Goal: Check status: Check status

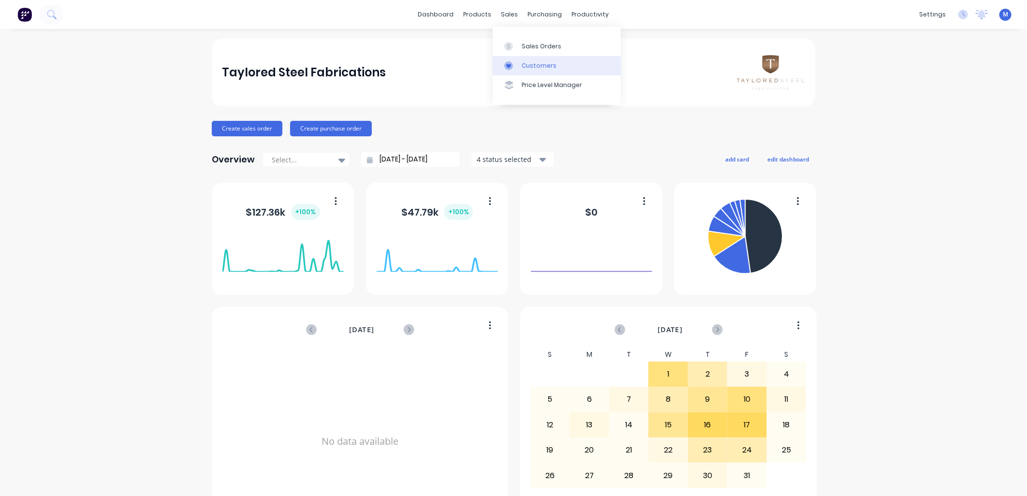
click at [518, 61] on div at bounding box center [512, 65] width 15 height 9
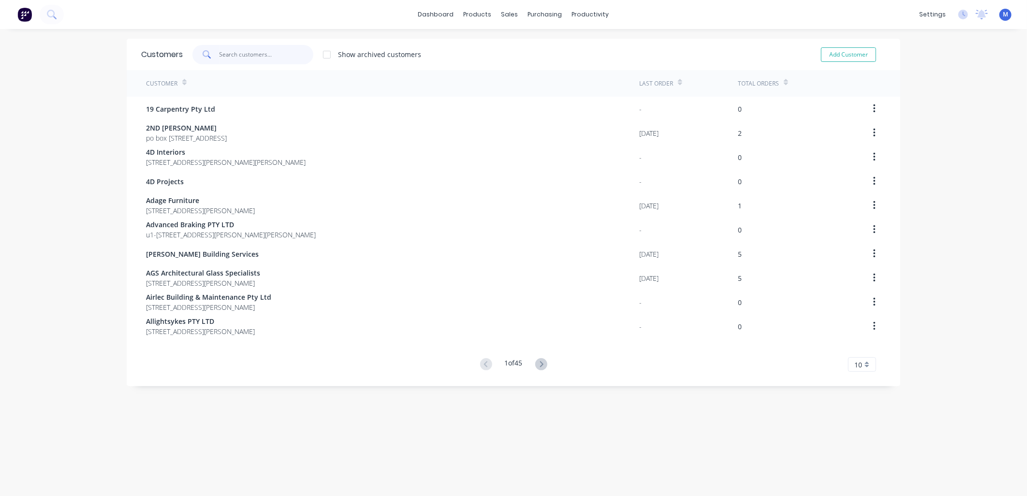
click at [262, 54] on input "text" at bounding box center [267, 54] width 94 height 19
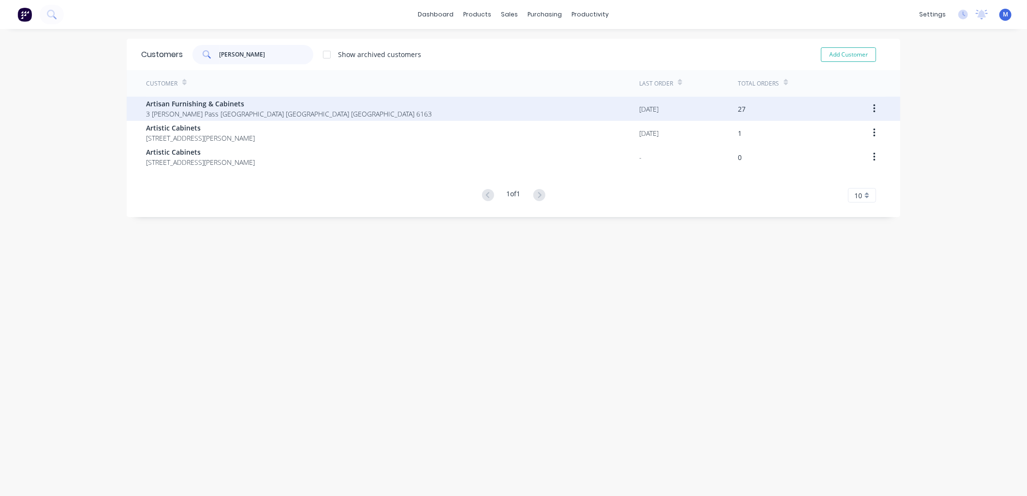
type input "[PERSON_NAME]"
click at [193, 111] on span "3 [PERSON_NAME] Pass [GEOGRAPHIC_DATA] [GEOGRAPHIC_DATA] [GEOGRAPHIC_DATA] 6163" at bounding box center [289, 114] width 286 height 10
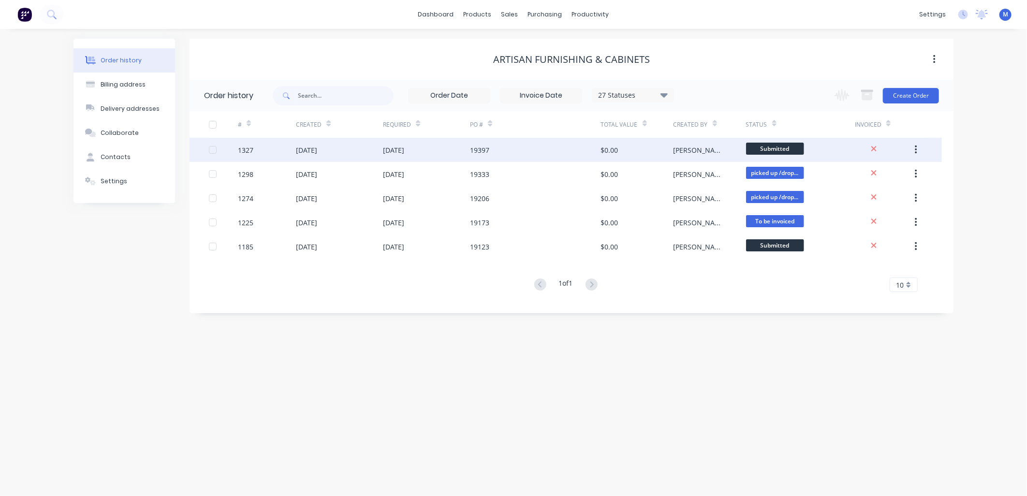
click at [301, 148] on div "[DATE]" at bounding box center [306, 150] width 21 height 10
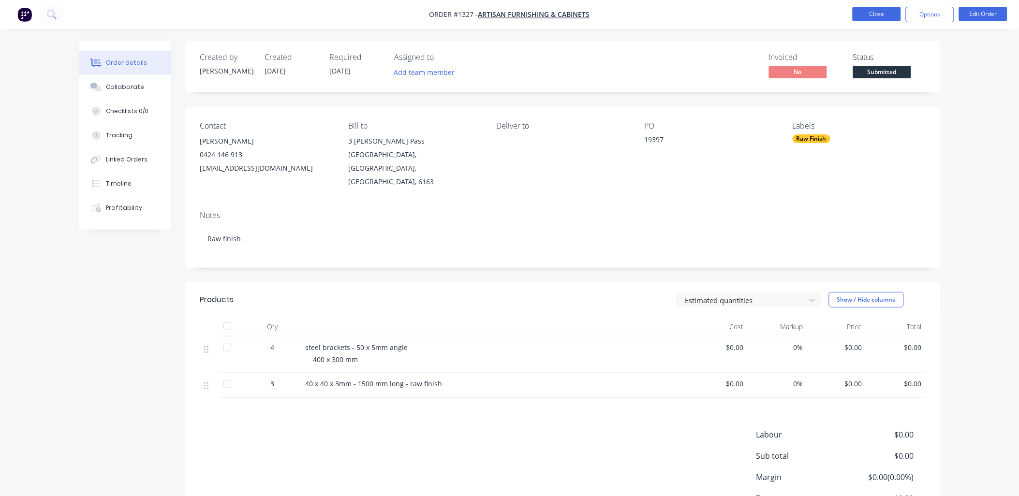
click at [884, 15] on button "Close" at bounding box center [877, 14] width 48 height 15
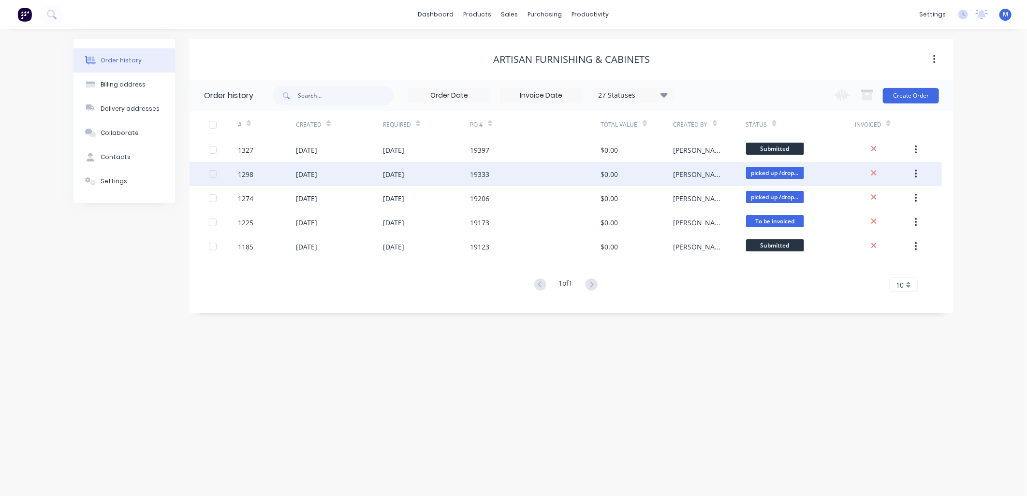
click at [317, 173] on div "[DATE]" at bounding box center [306, 174] width 21 height 10
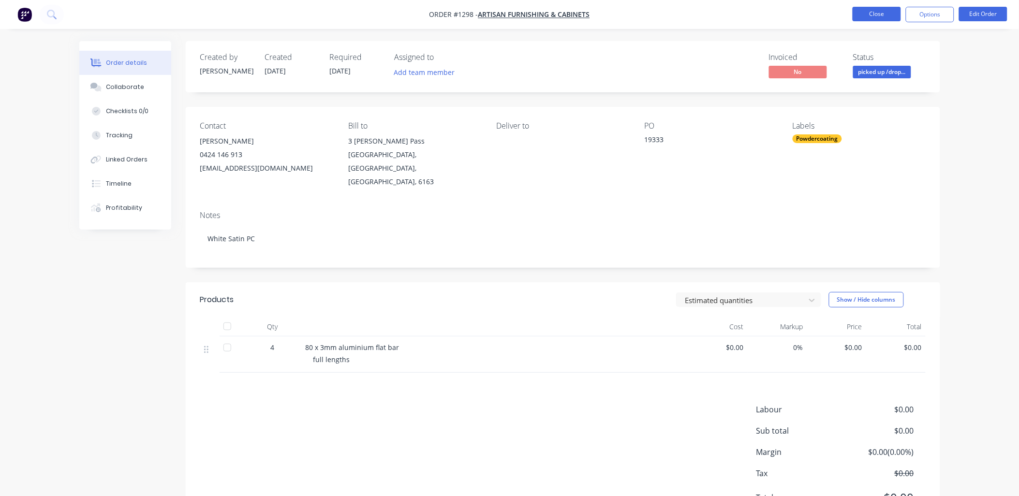
click at [862, 16] on button "Close" at bounding box center [877, 14] width 48 height 15
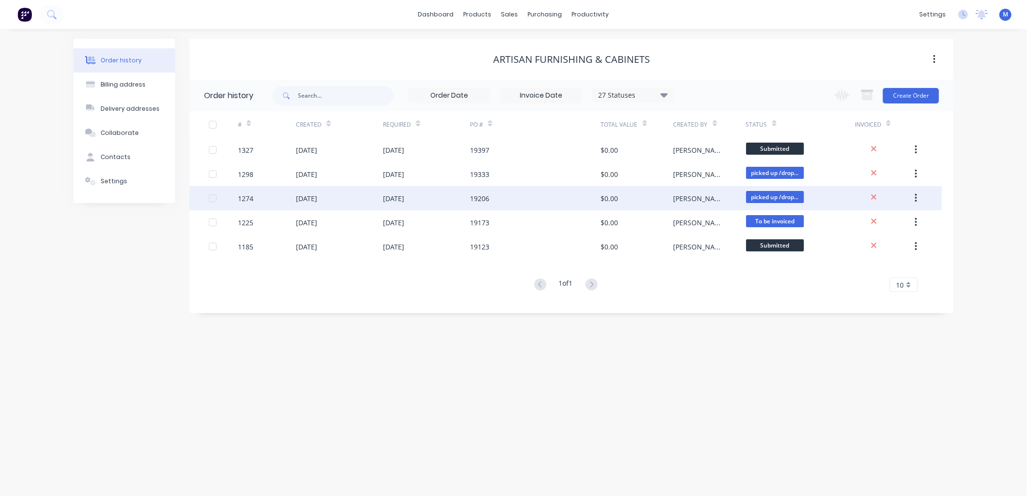
click at [317, 195] on div "[DATE]" at bounding box center [306, 198] width 21 height 10
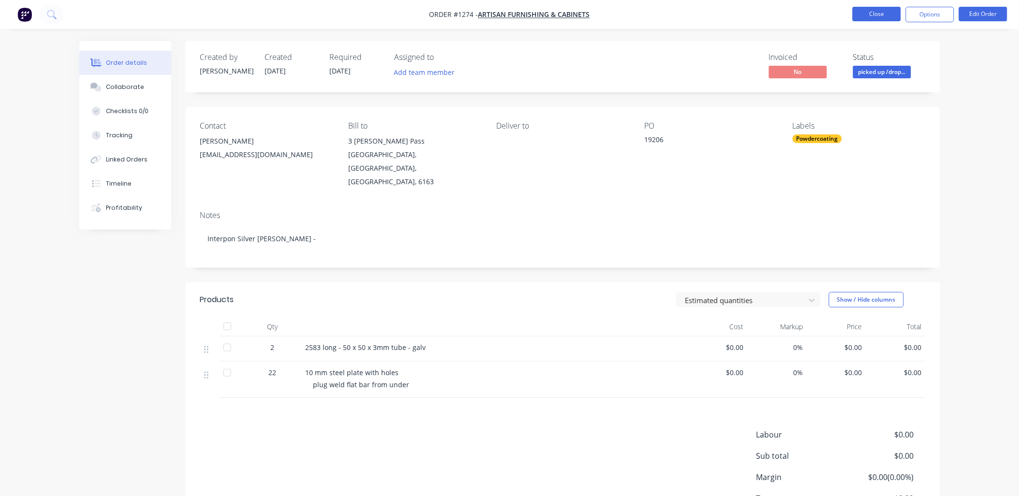
click at [860, 15] on button "Close" at bounding box center [877, 14] width 48 height 15
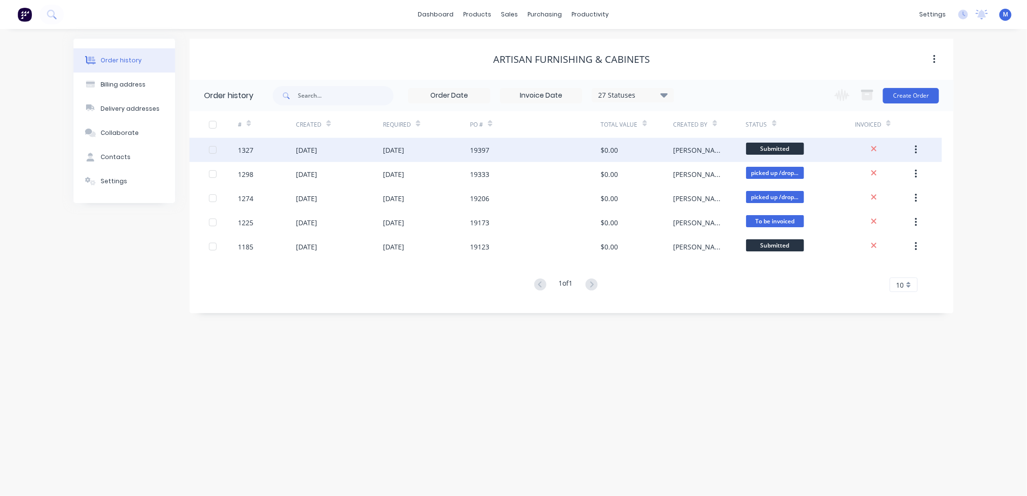
click at [404, 150] on div "[DATE]" at bounding box center [393, 150] width 21 height 10
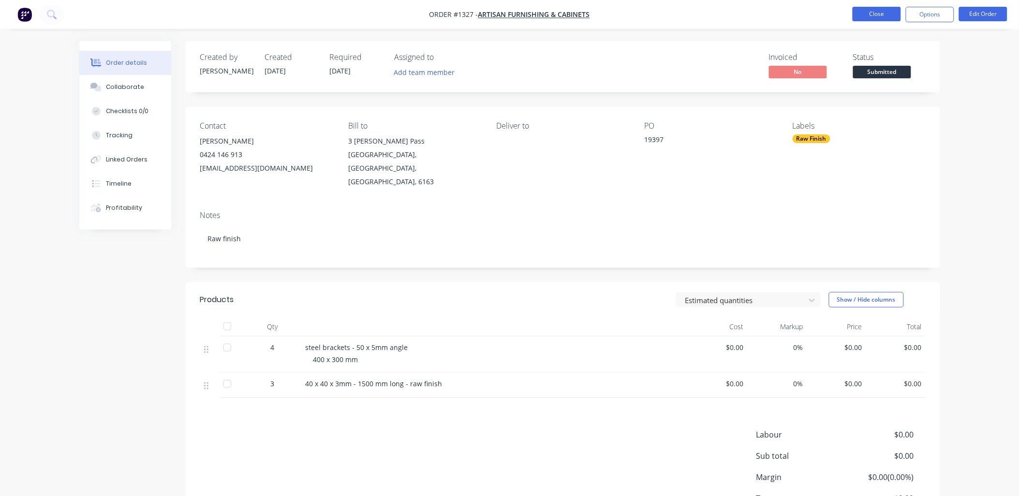
click at [874, 16] on button "Close" at bounding box center [877, 14] width 48 height 15
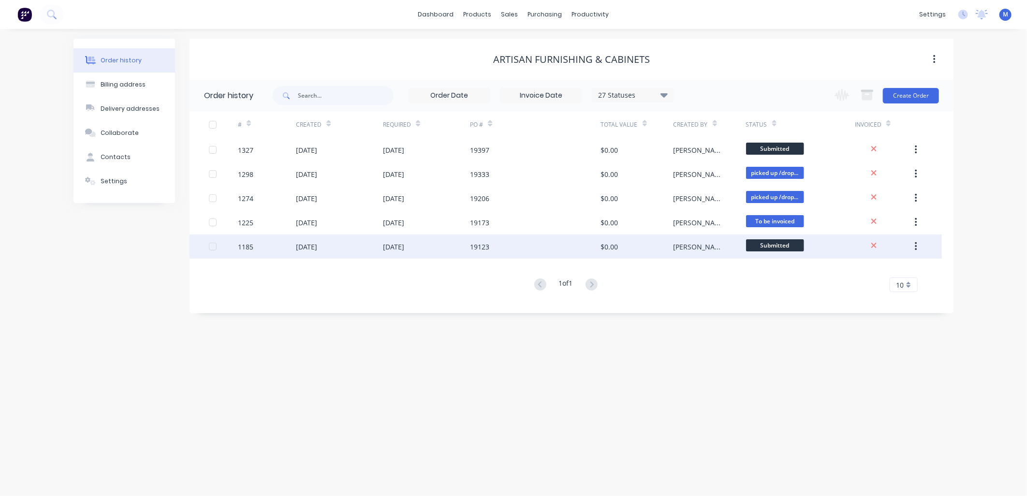
click at [470, 250] on div "[DATE]" at bounding box center [426, 247] width 87 height 24
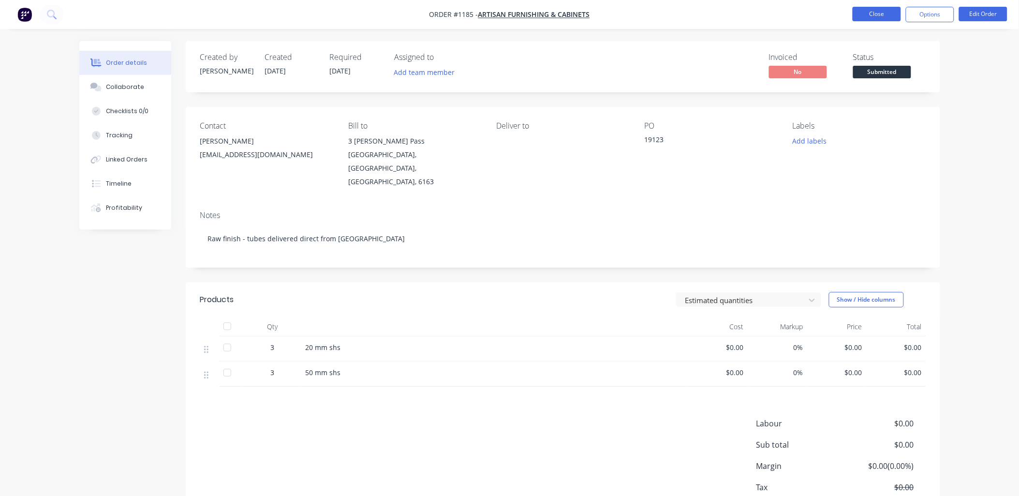
click at [867, 10] on button "Close" at bounding box center [877, 14] width 48 height 15
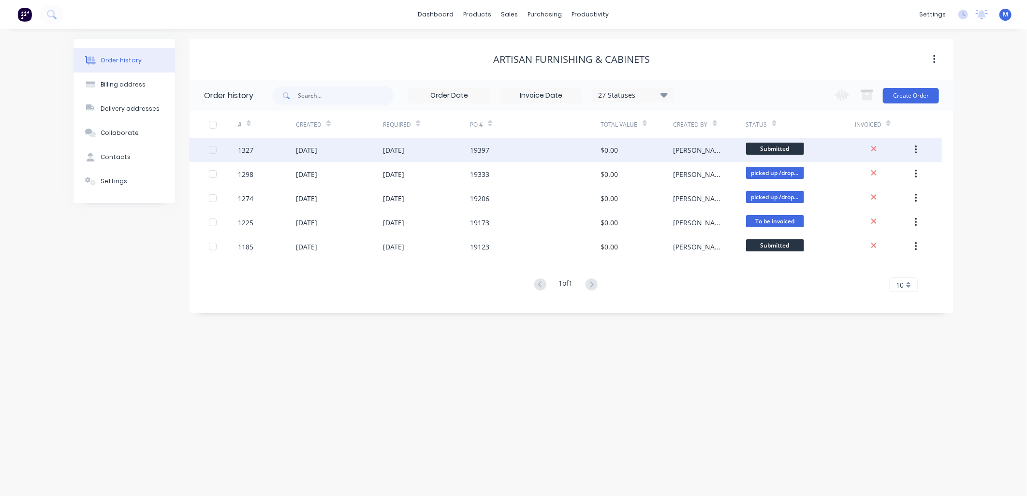
click at [486, 148] on div "19397" at bounding box center [479, 150] width 19 height 10
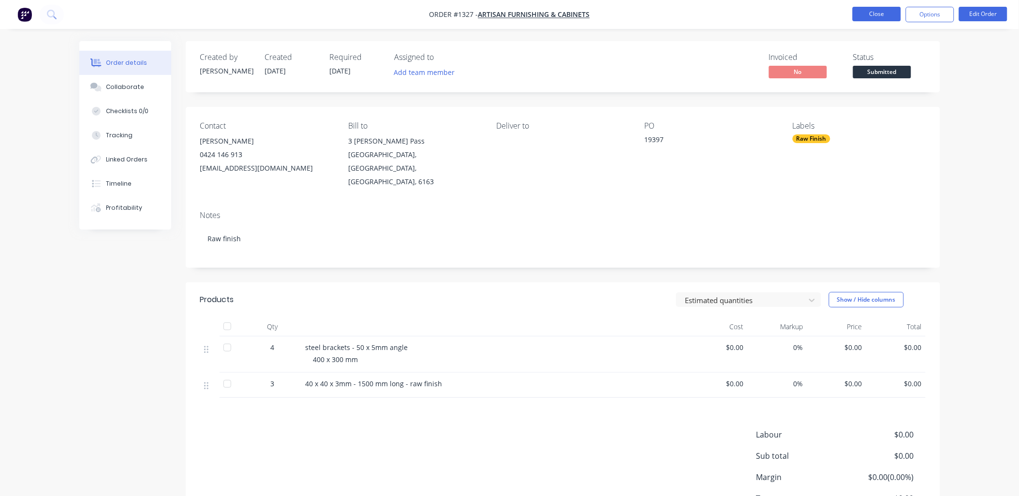
click at [872, 18] on button "Close" at bounding box center [877, 14] width 48 height 15
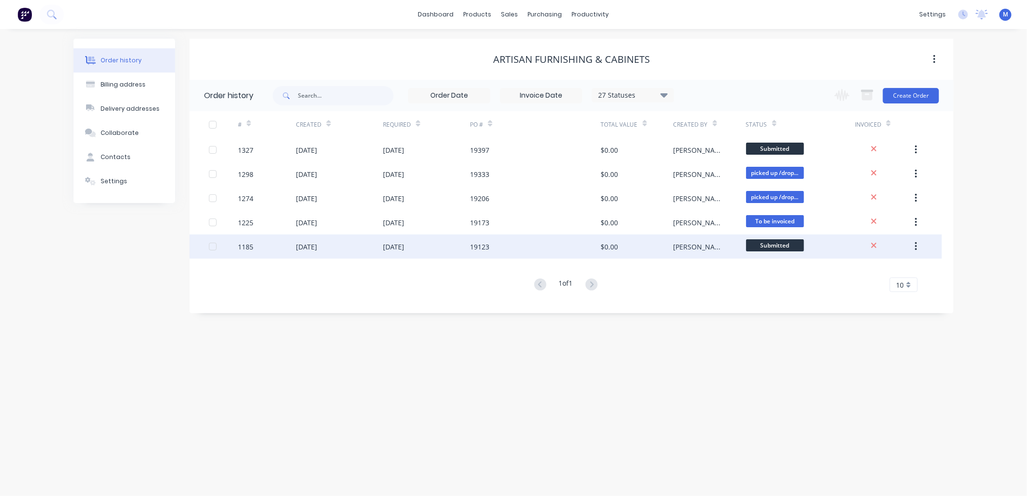
click at [610, 247] on div "$0.00" at bounding box center [609, 247] width 17 height 10
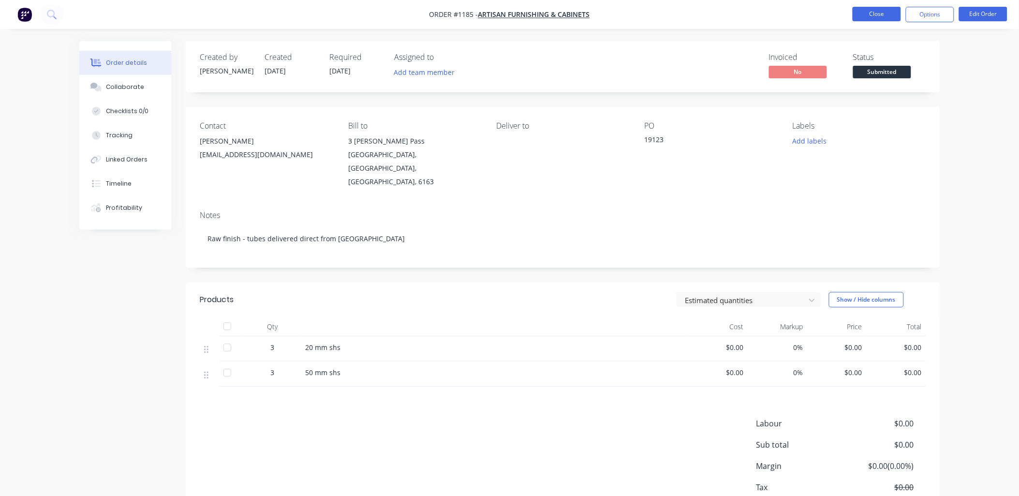
click at [884, 14] on button "Close" at bounding box center [877, 14] width 48 height 15
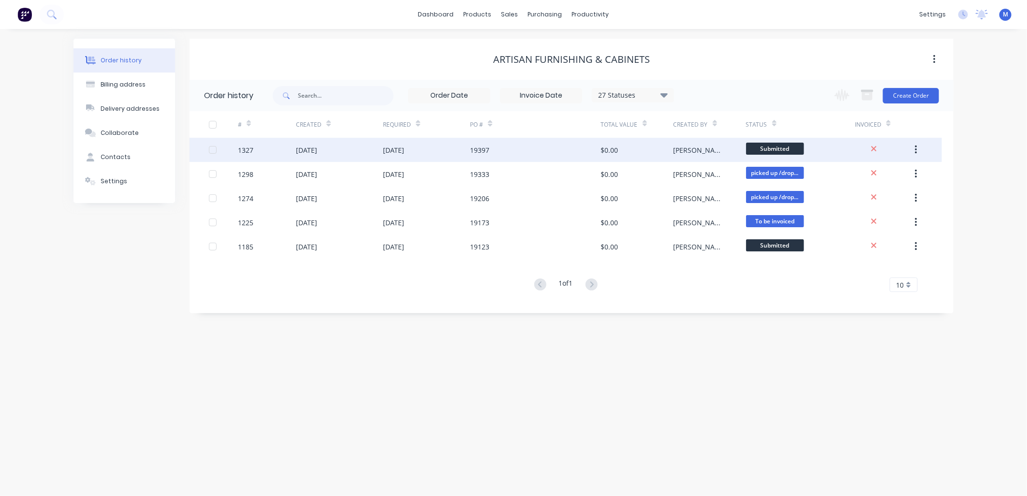
click at [393, 148] on div "[DATE]" at bounding box center [393, 150] width 21 height 10
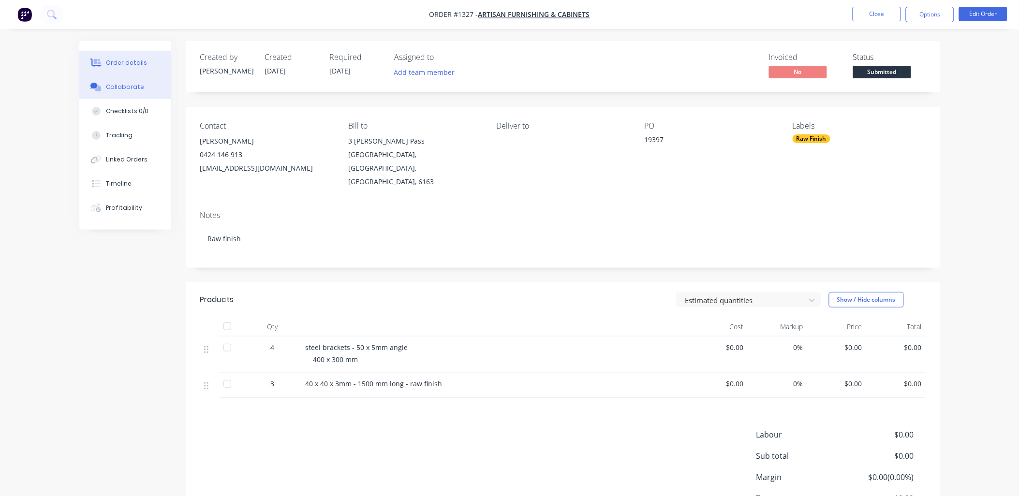
click at [126, 85] on div "Collaborate" at bounding box center [125, 87] width 38 height 9
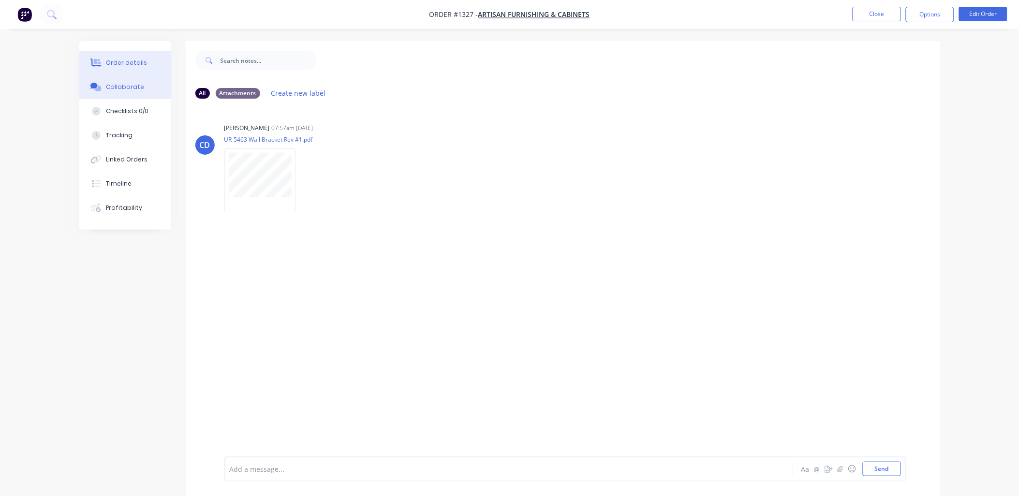
click at [139, 62] on div "Order details" at bounding box center [126, 63] width 41 height 9
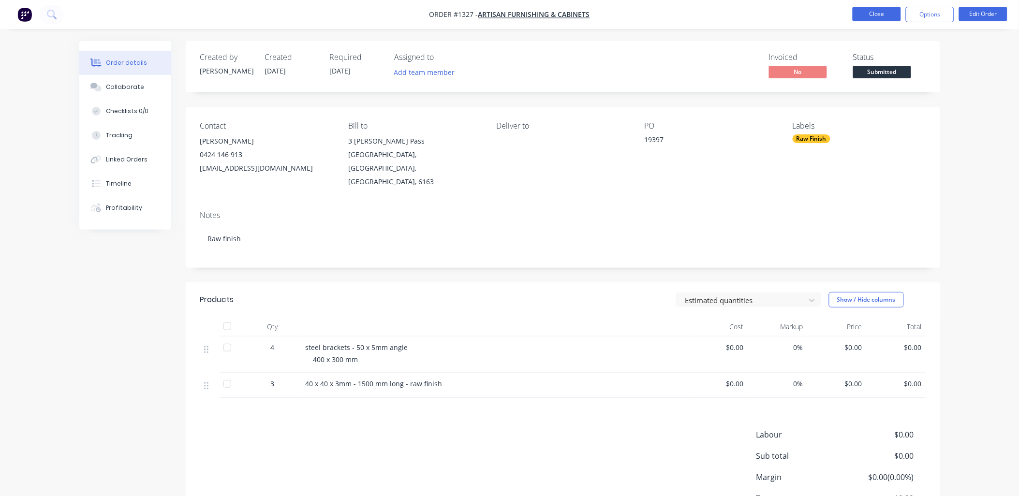
click at [881, 15] on button "Close" at bounding box center [877, 14] width 48 height 15
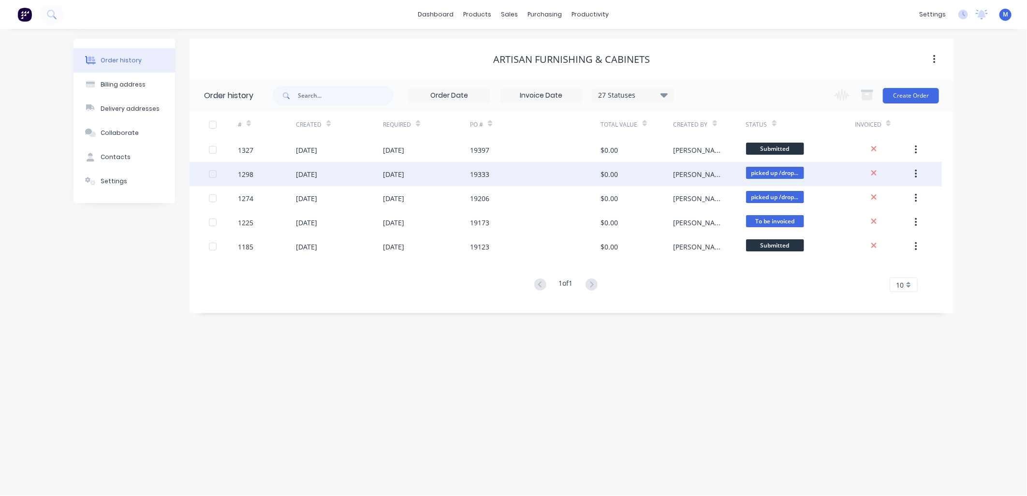
click at [404, 171] on div "[DATE]" at bounding box center [393, 174] width 21 height 10
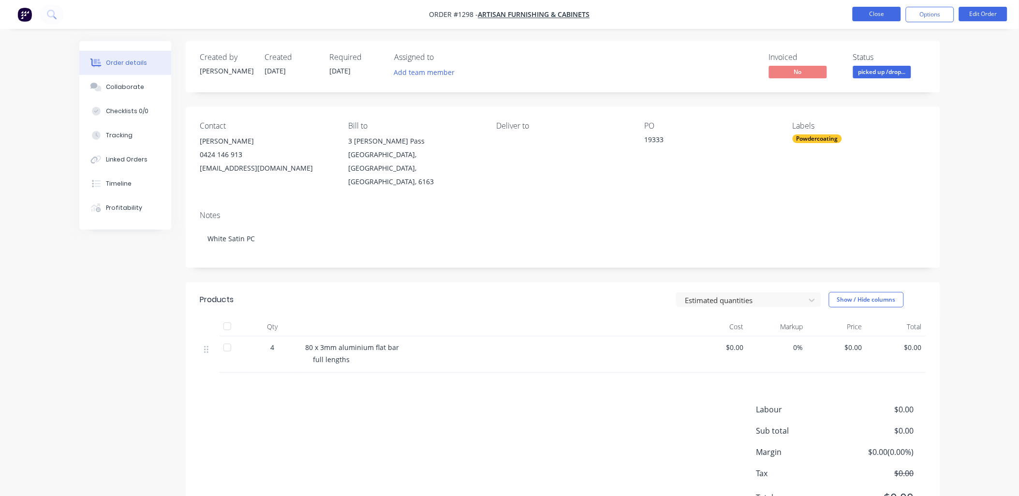
click at [874, 15] on button "Close" at bounding box center [877, 14] width 48 height 15
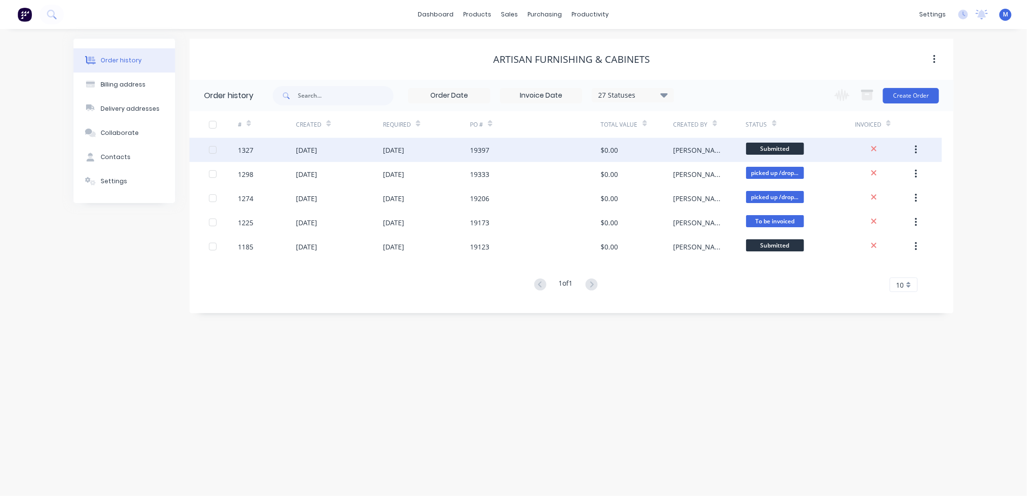
click at [671, 150] on div "$0.00" at bounding box center [637, 150] width 73 height 24
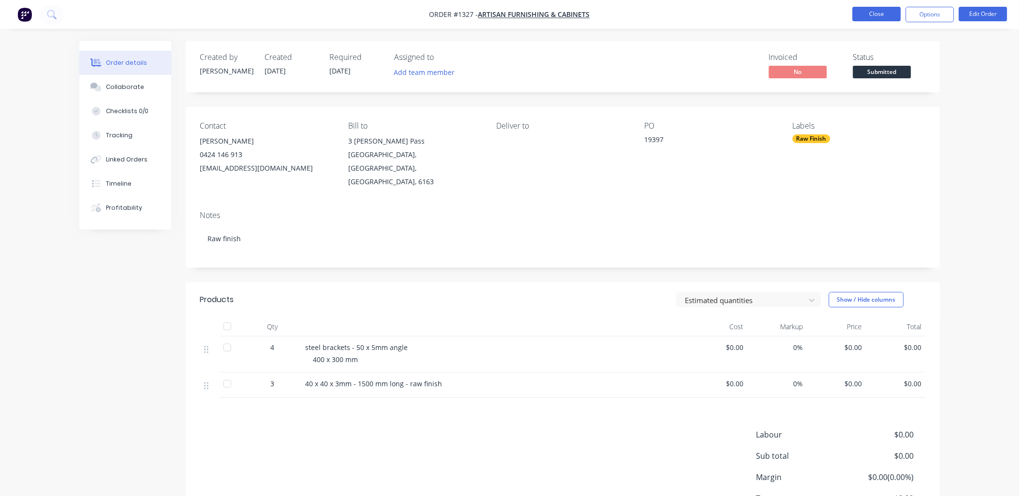
click at [883, 15] on button "Close" at bounding box center [877, 14] width 48 height 15
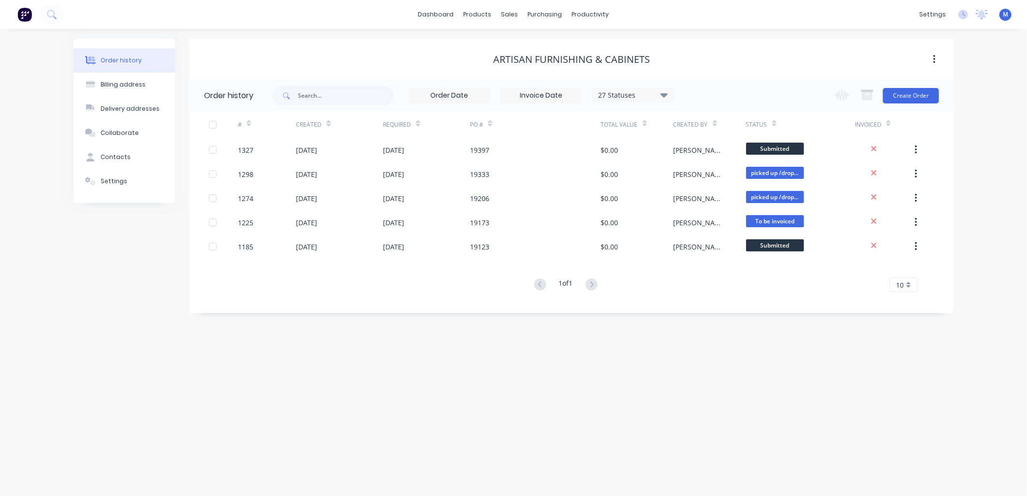
click at [664, 95] on icon at bounding box center [664, 95] width 7 height 4
click at [713, 226] on label at bounding box center [713, 226] width 0 height 0
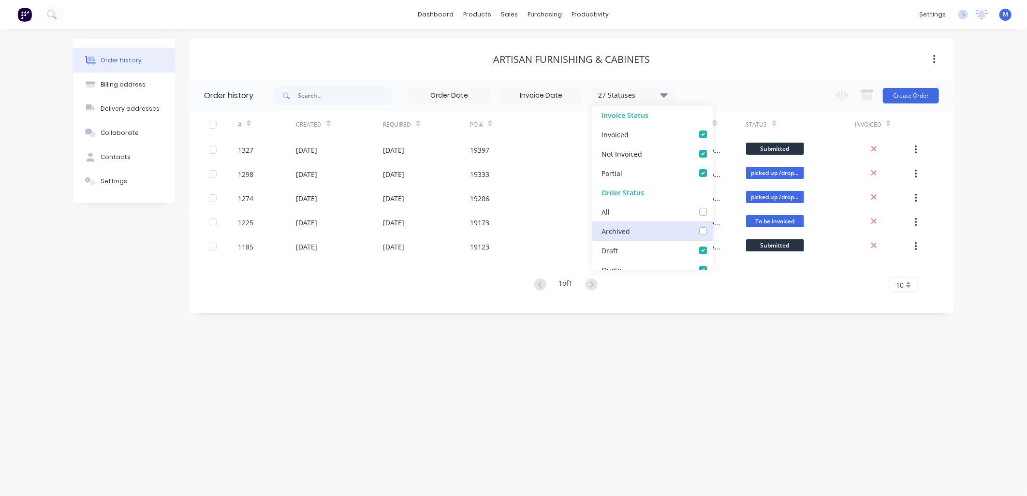
click at [713, 232] on input "checkbox" at bounding box center [717, 230] width 8 height 9
checkbox input "true"
click at [728, 303] on div "# Created Required PO # Total Value Created By Status Invoiced 1327 [DATE] [DAT…" at bounding box center [566, 207] width 753 height 193
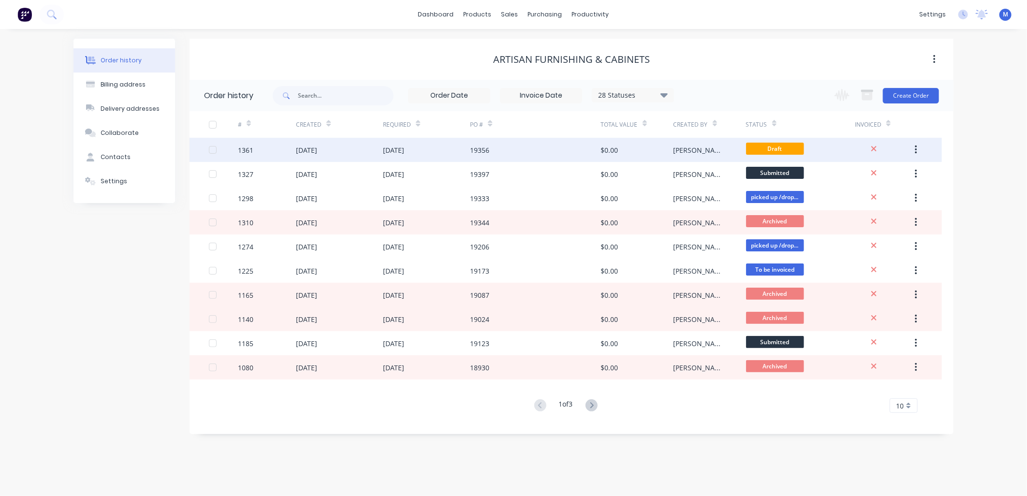
click at [484, 149] on div "19356" at bounding box center [479, 150] width 19 height 10
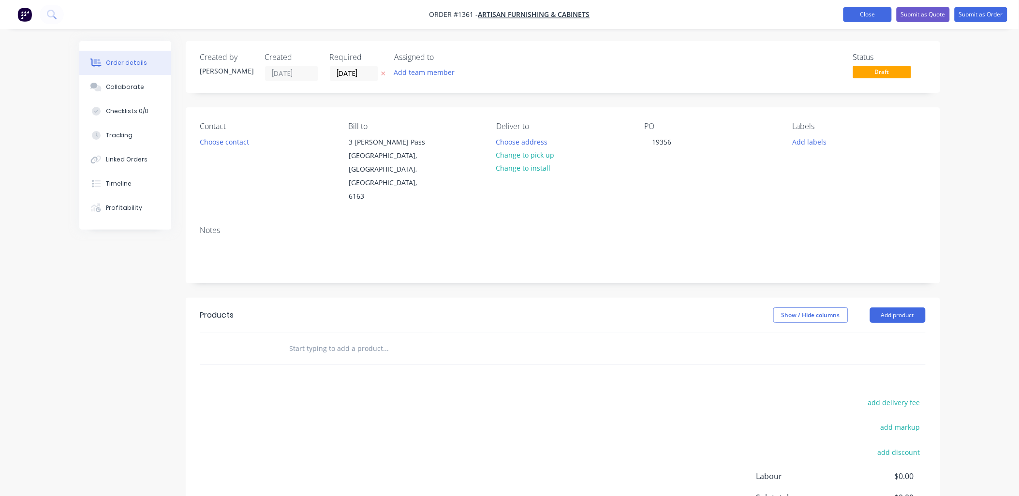
click at [848, 15] on button "Close" at bounding box center [868, 14] width 48 height 15
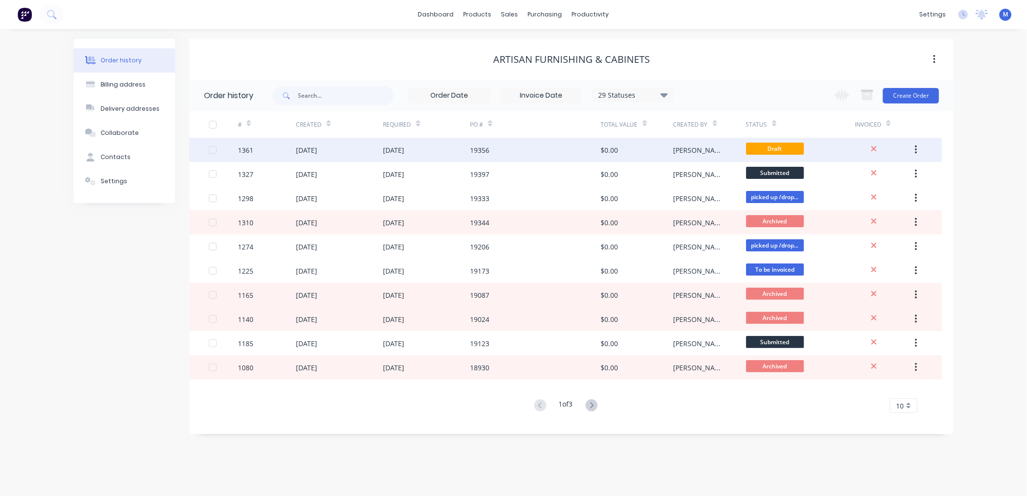
click at [477, 151] on div "19356" at bounding box center [479, 150] width 19 height 10
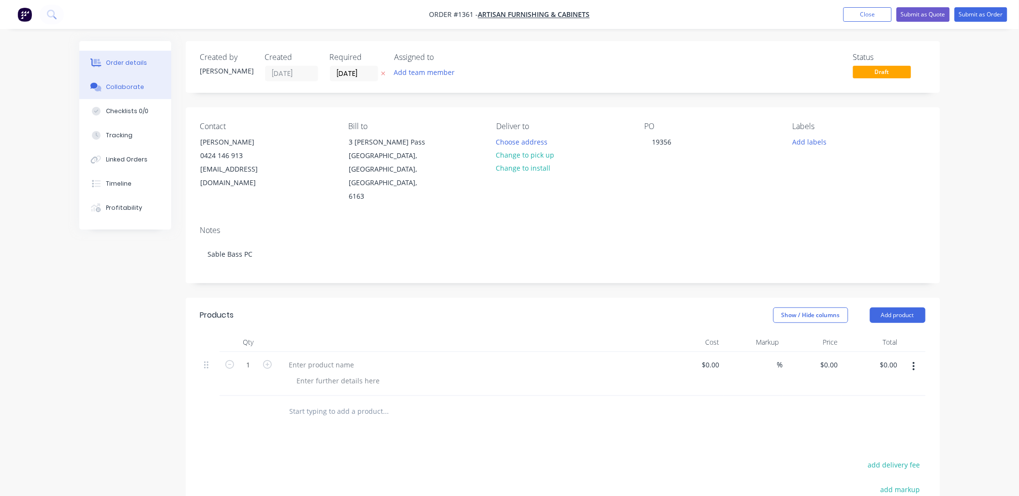
click at [119, 88] on div "Collaborate" at bounding box center [125, 87] width 38 height 9
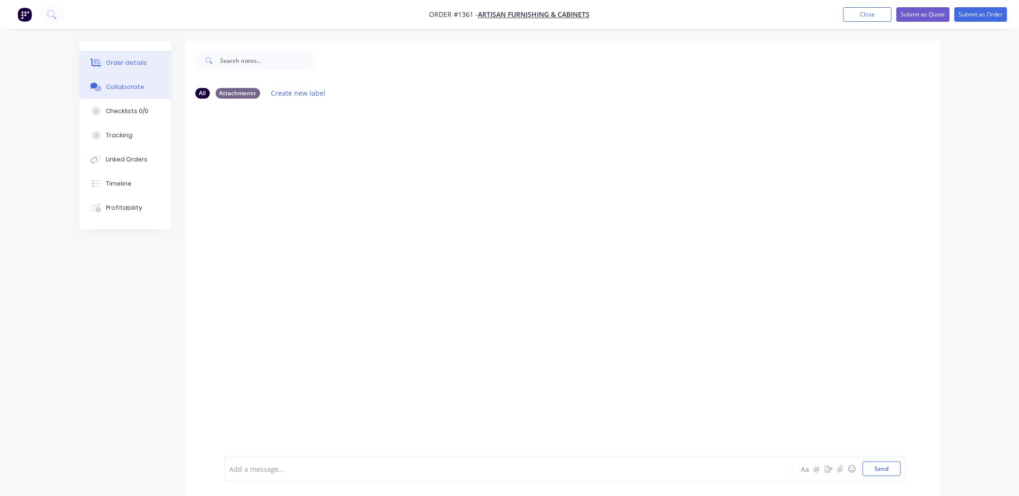
click at [119, 64] on div "Order details" at bounding box center [126, 63] width 41 height 9
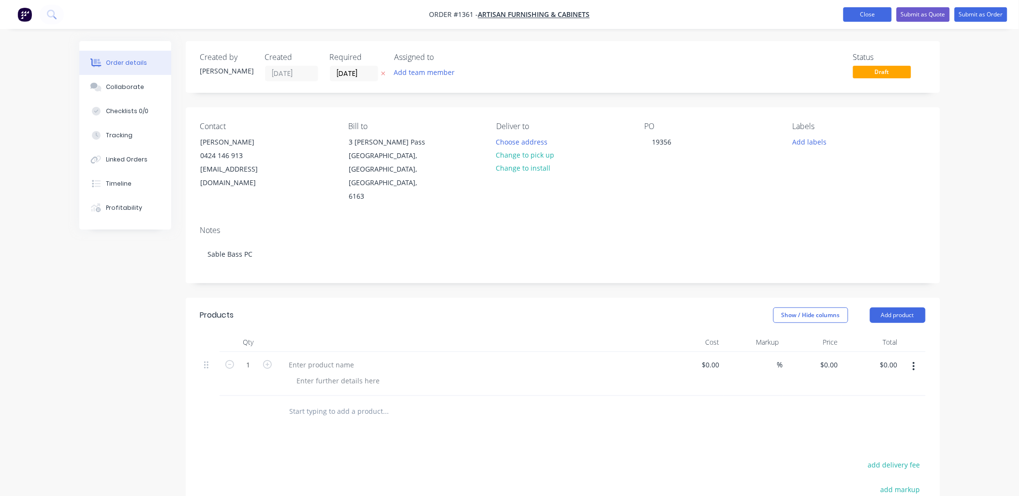
click at [865, 15] on button "Close" at bounding box center [868, 14] width 48 height 15
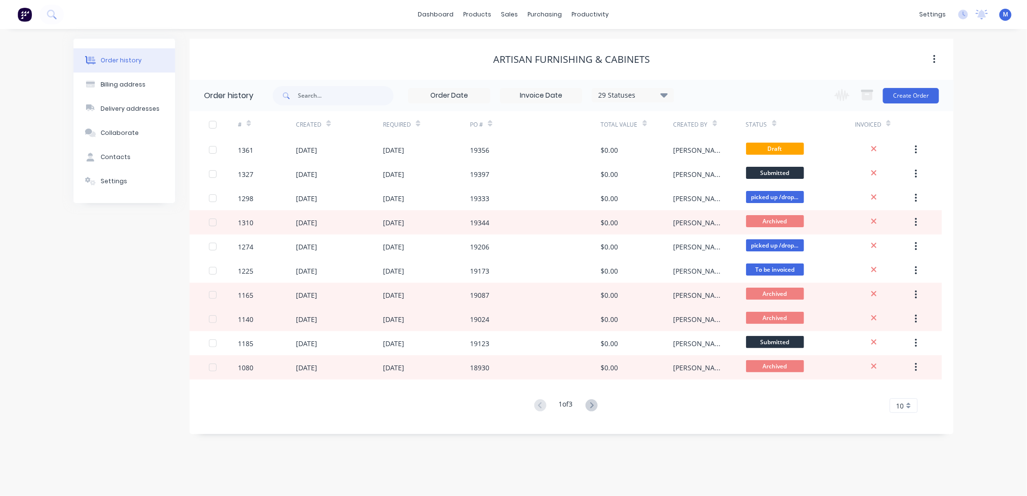
click at [665, 95] on icon at bounding box center [664, 95] width 7 height 4
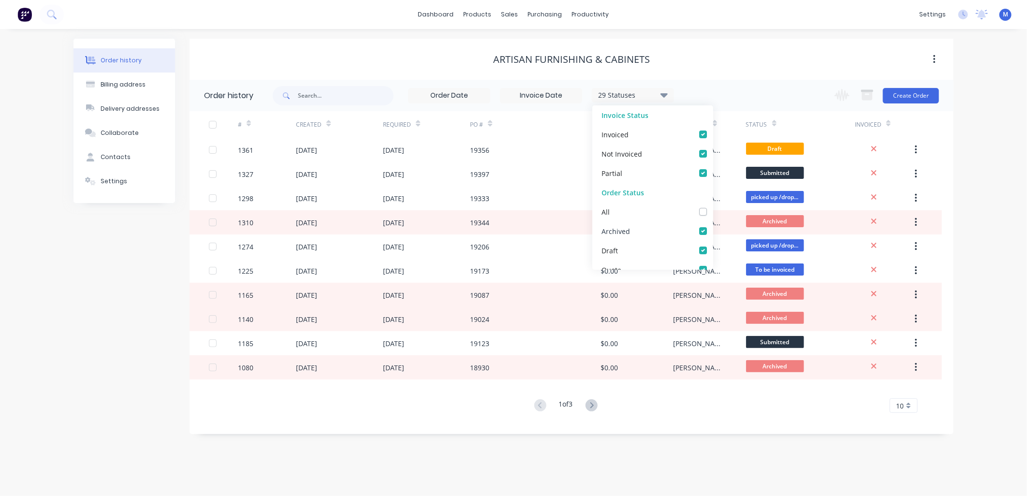
click at [694, 235] on div "Archived" at bounding box center [653, 231] width 121 height 19
click at [713, 226] on label at bounding box center [713, 226] width 0 height 0
click at [713, 232] on input "checkbox" at bounding box center [717, 230] width 8 height 9
checkbox input "false"
click at [700, 392] on div "# Created Required PO # Total Value Created By Status Invoiced 1361 [DATE] [DAT…" at bounding box center [566, 262] width 753 height 302
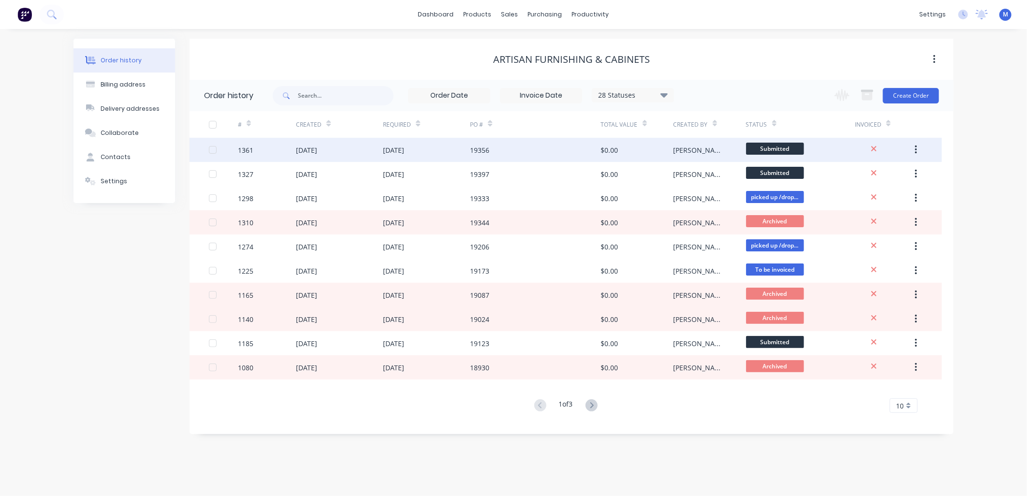
click at [683, 141] on div "[PERSON_NAME]" at bounding box center [710, 150] width 73 height 24
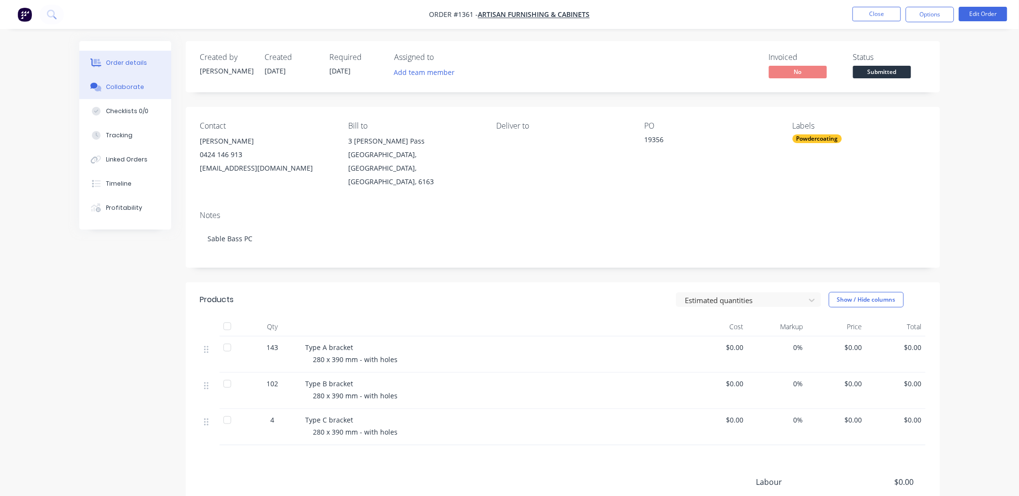
click at [133, 87] on div "Collaborate" at bounding box center [125, 87] width 38 height 9
